Goal: Task Accomplishment & Management: Use online tool/utility

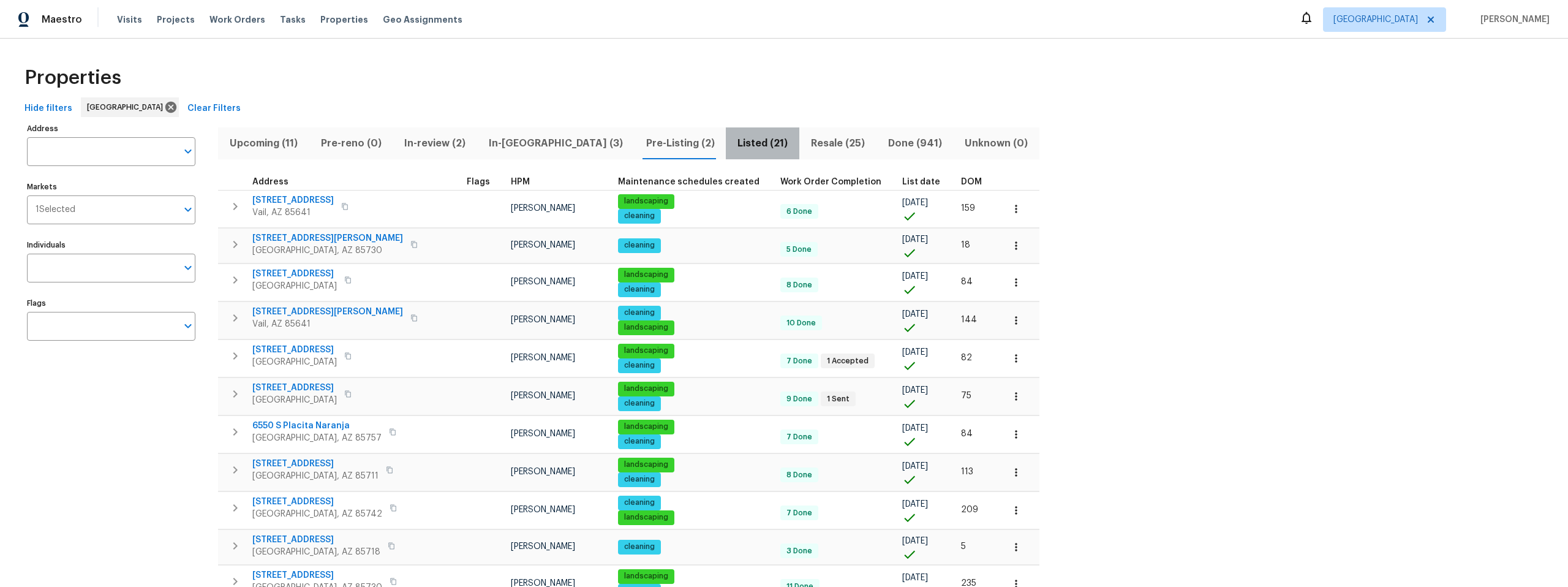
click at [733, 140] on span "Listed (21)" at bounding box center [762, 143] width 59 height 17
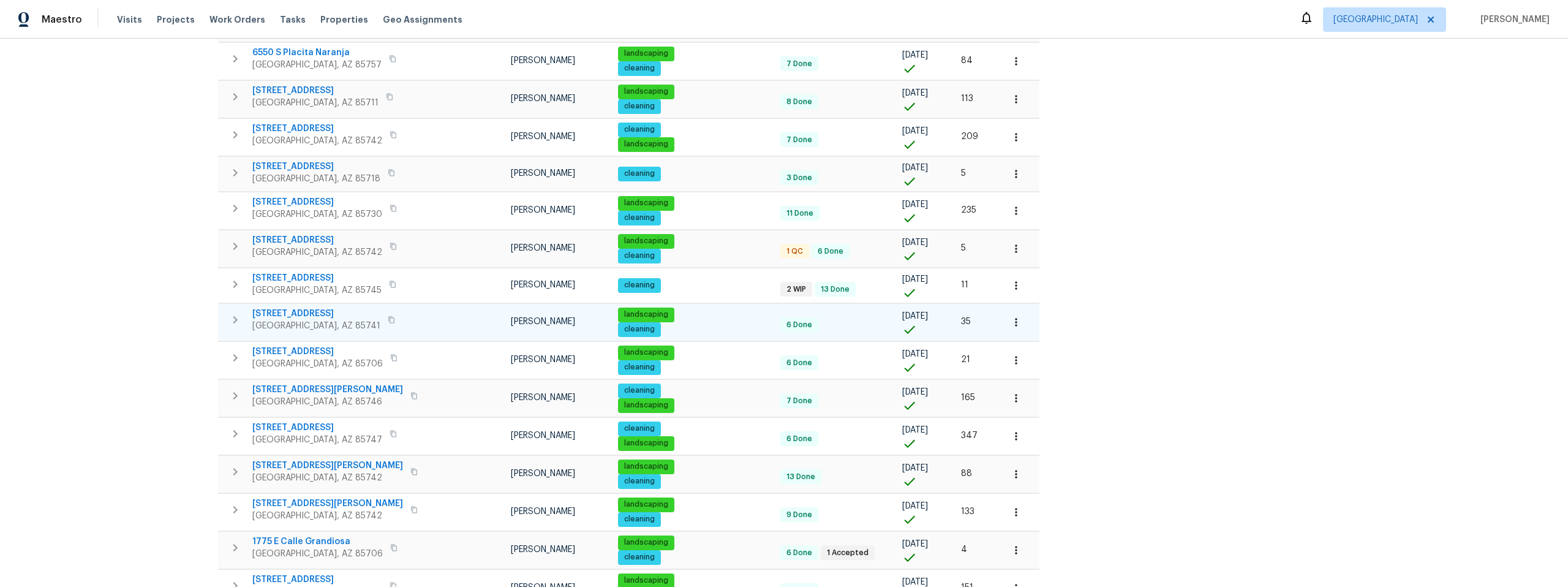
scroll to position [399, 0]
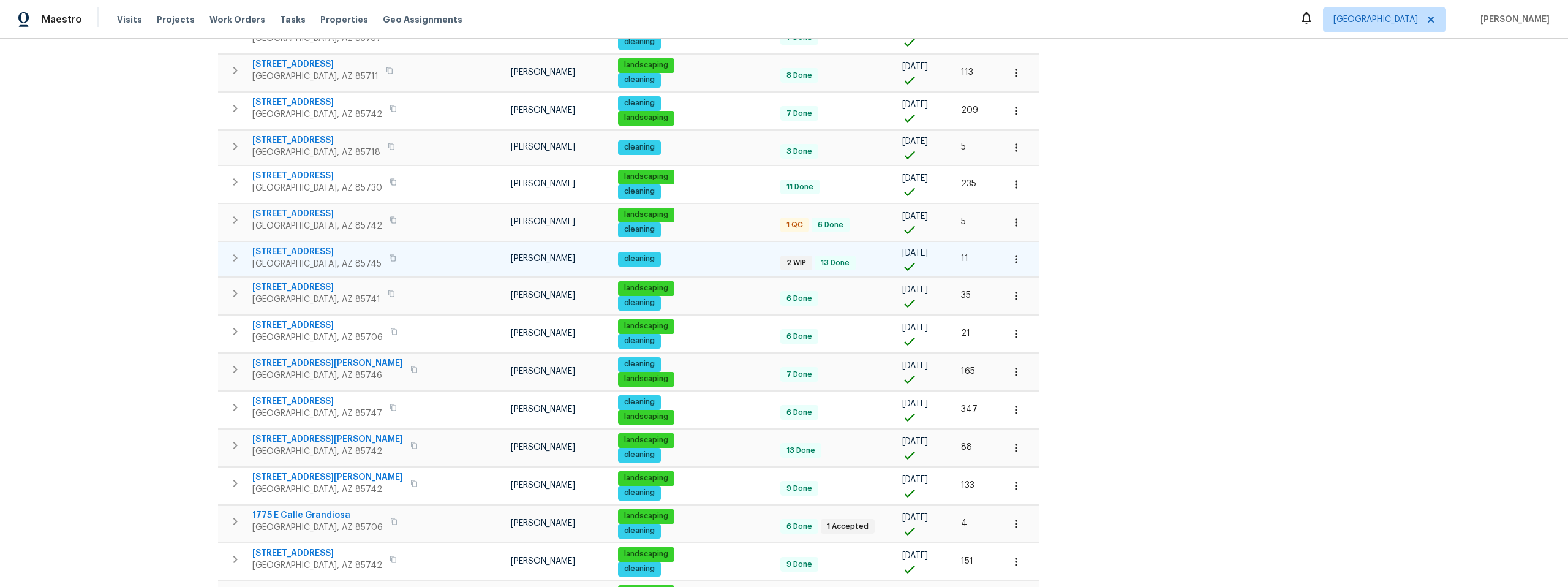
click at [324, 252] on span "350 N Silverbell Rd Apt 8" at bounding box center [316, 251] width 129 height 13
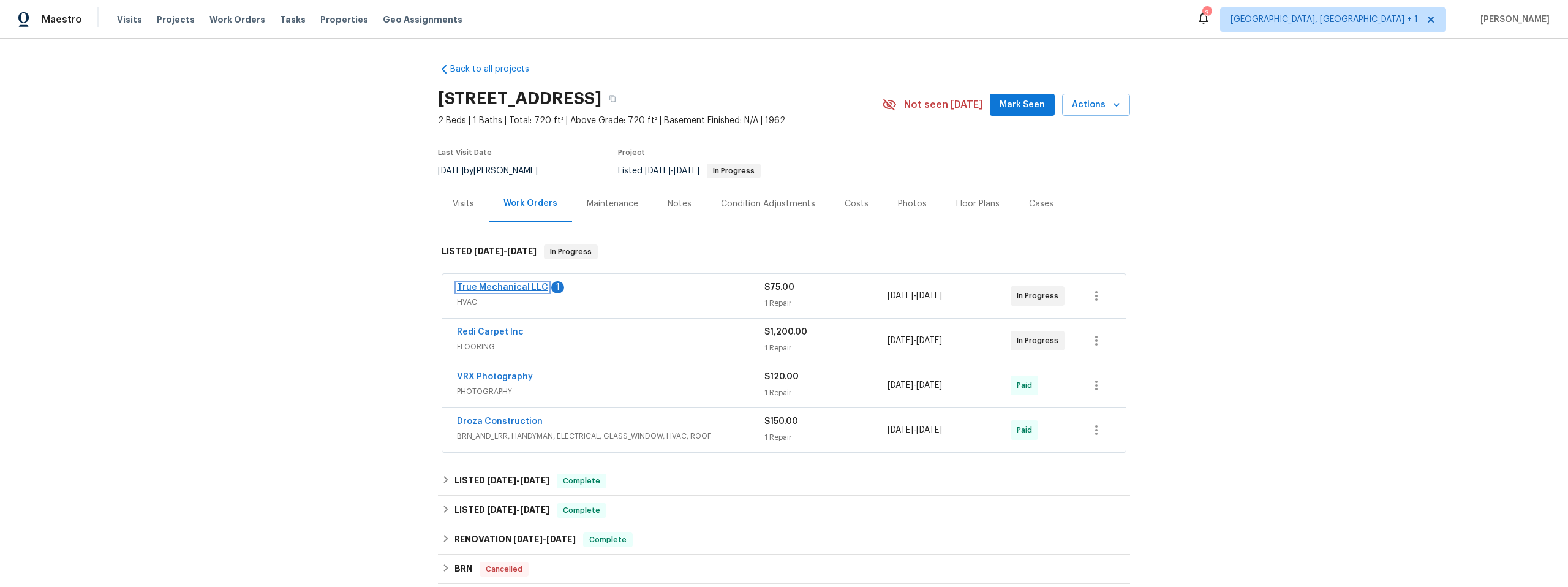
click at [493, 286] on link "True Mechanical LLC" at bounding box center [502, 287] width 91 height 9
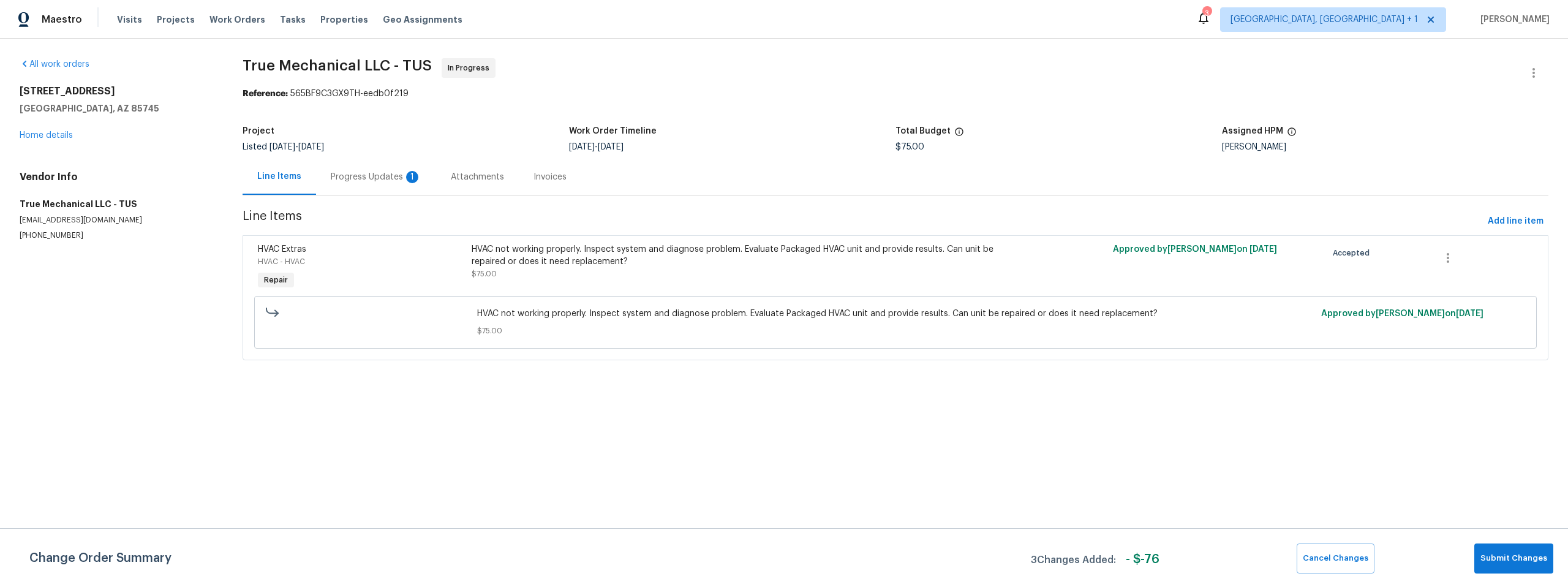
click at [369, 177] on div "Progress Updates 1" at bounding box center [376, 177] width 90 height 13
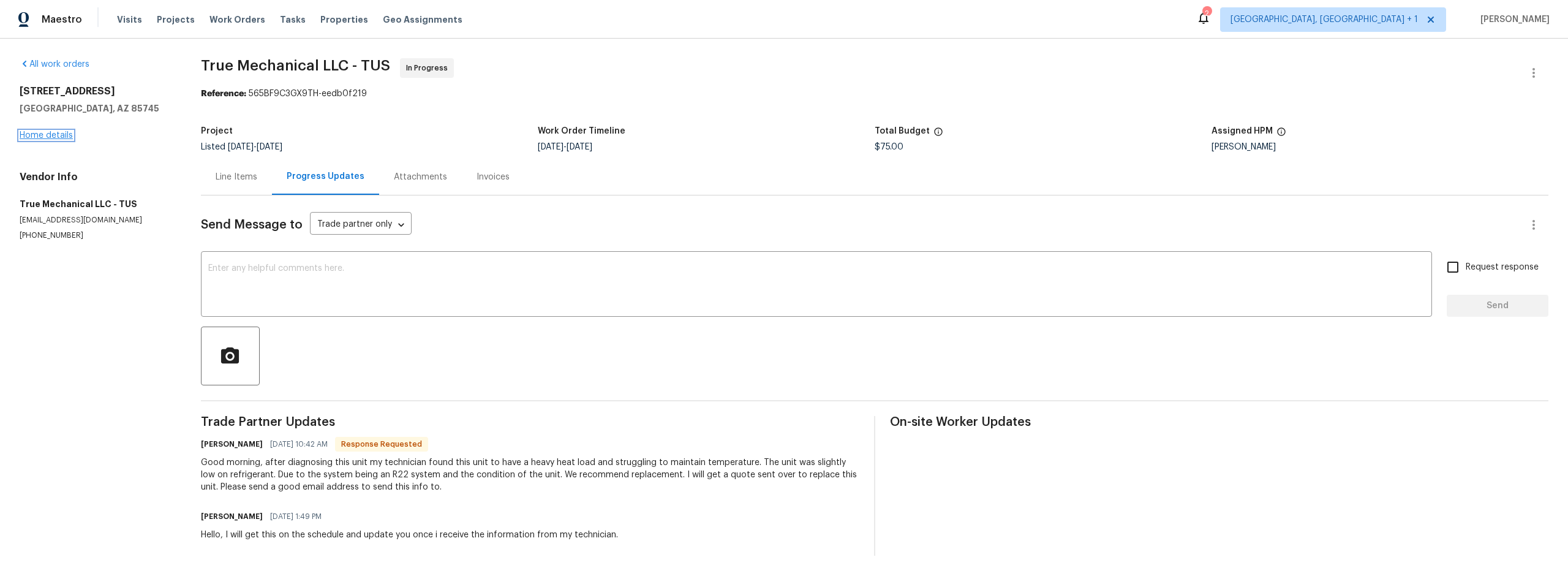
click at [45, 134] on link "Home details" at bounding box center [45, 135] width 53 height 9
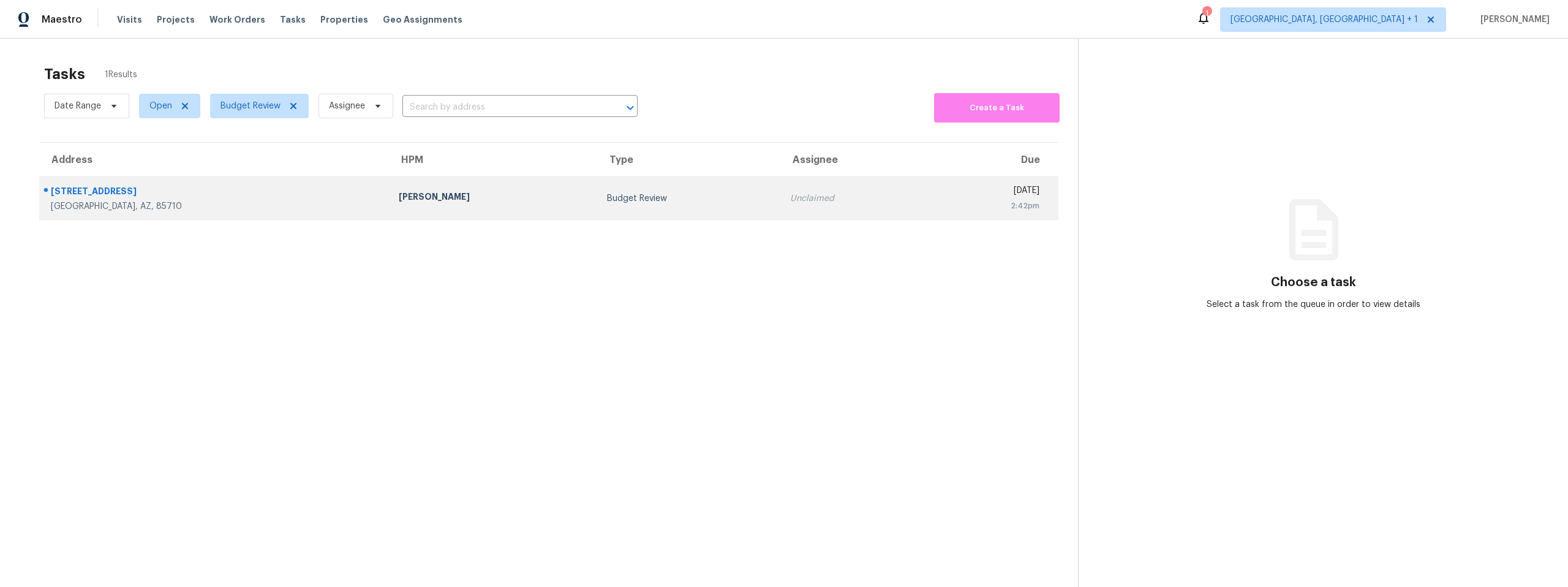
click at [243, 198] on div "260 N Camino Seco" at bounding box center [215, 192] width 328 height 15
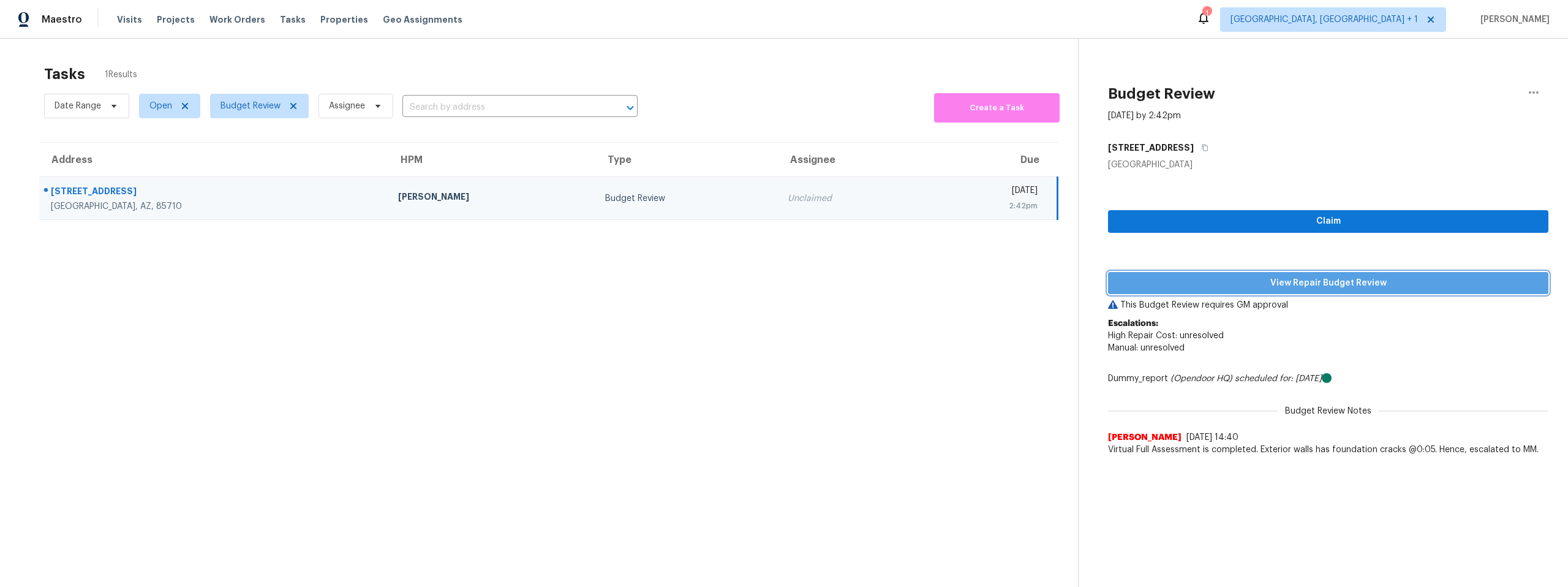
click at [1259, 282] on span "View Repair Budget Review" at bounding box center [1328, 283] width 420 height 15
